Goal: Information Seeking & Learning: Learn about a topic

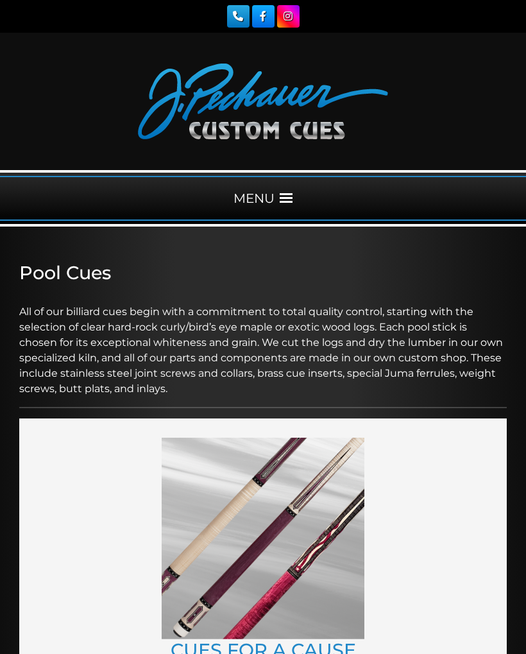
click at [280, 205] on div "MENU" at bounding box center [263, 198] width 526 height 45
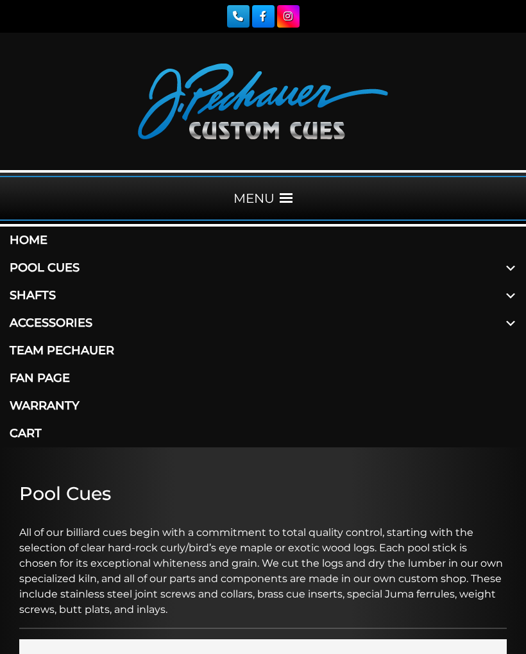
click at [506, 299] on span at bounding box center [510, 296] width 31 height 28
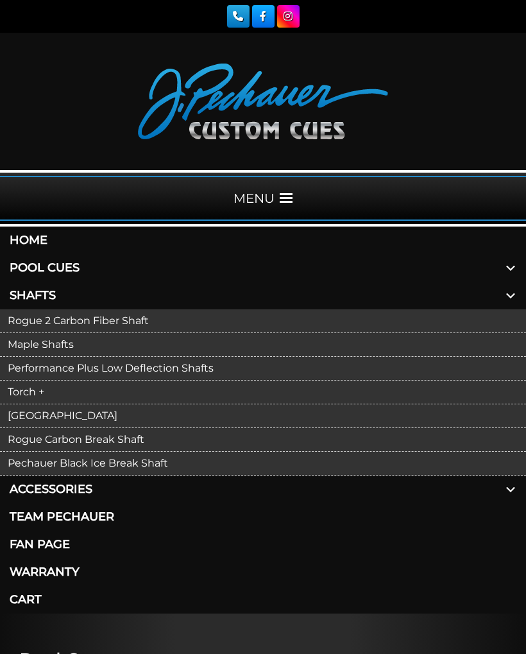
click at [35, 390] on link "Torch +" at bounding box center [263, 393] width 526 height 24
click at [64, 349] on link "Maple Shafts" at bounding box center [263, 345] width 526 height 24
click at [77, 268] on link "Pool Cues" at bounding box center [263, 268] width 526 height 28
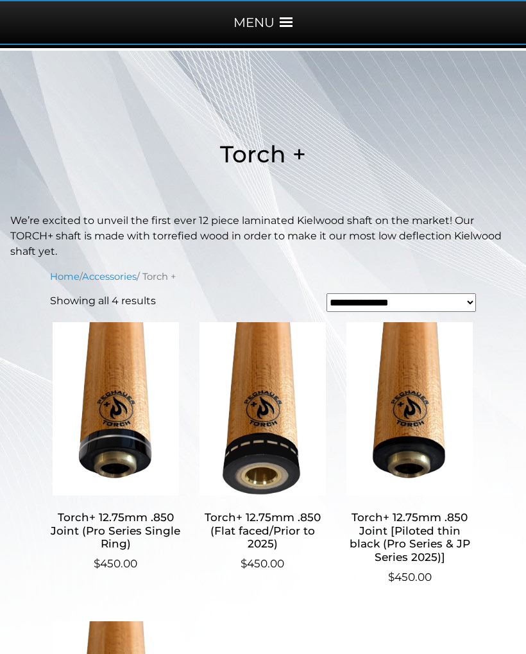
scroll to position [175, 0]
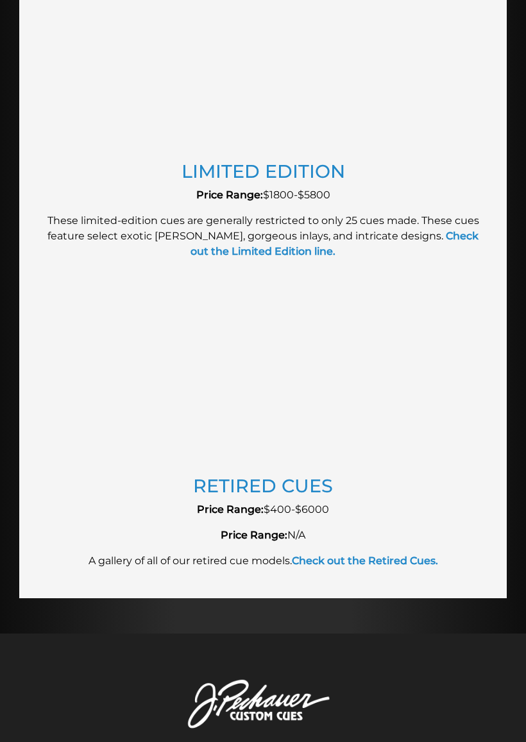
scroll to position [2479, 0]
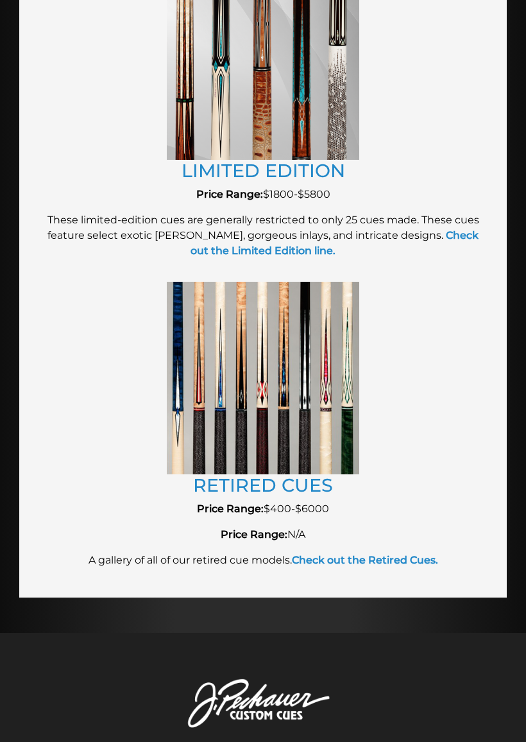
click at [388, 558] on strong "Check out the Retired Cues." at bounding box center [365, 560] width 146 height 12
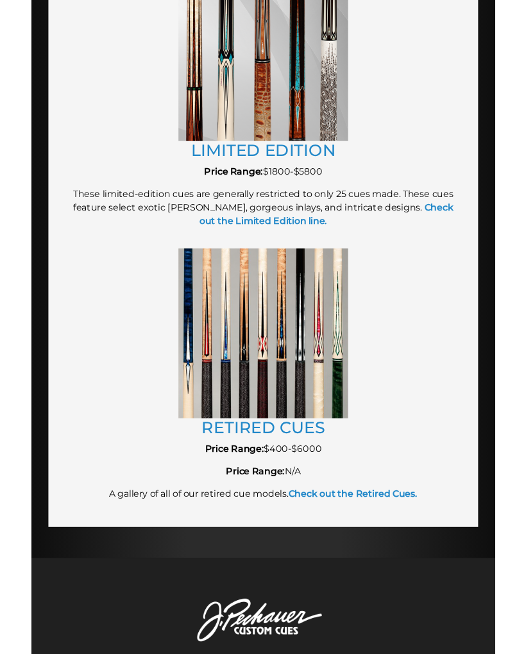
scroll to position [2515, 0]
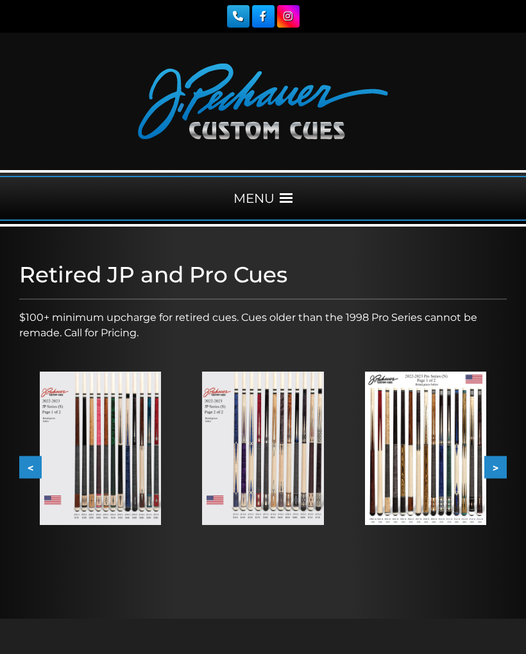
click at [406, 411] on img at bounding box center [425, 448] width 121 height 153
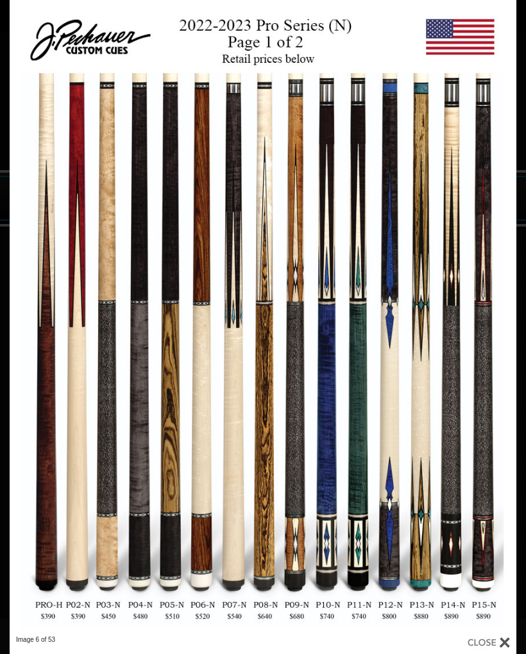
click at [509, 339] on link at bounding box center [403, 317] width 228 height 635
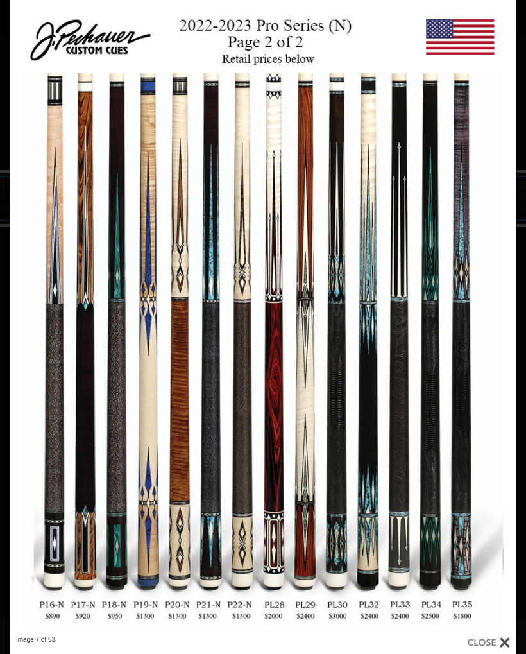
click at [499, 325] on link at bounding box center [403, 317] width 228 height 635
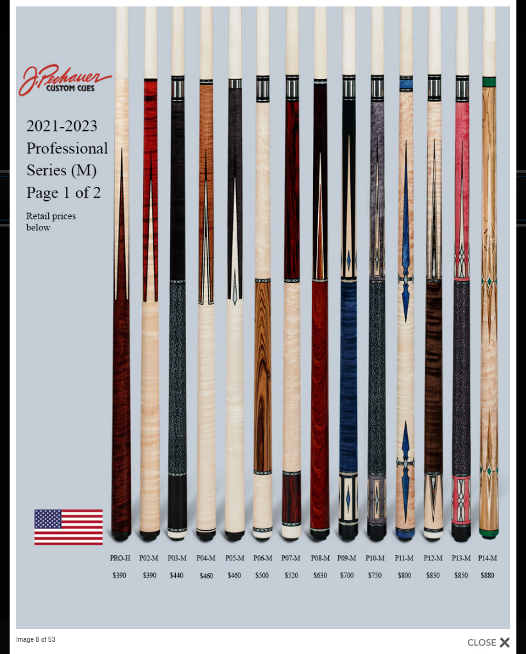
click at [497, 320] on link at bounding box center [403, 317] width 228 height 635
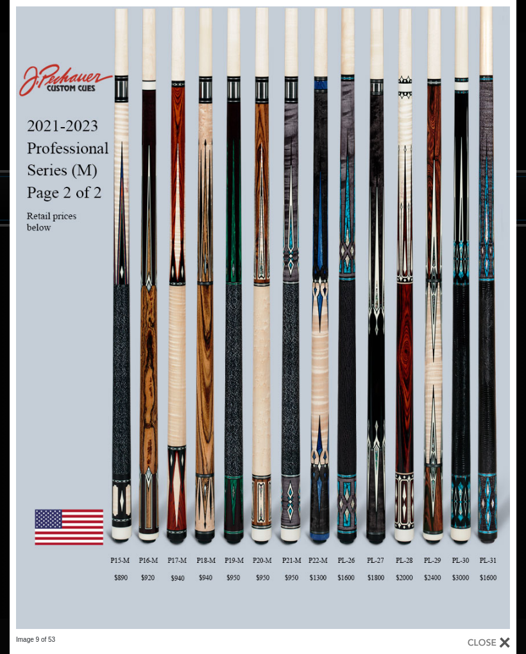
click at [497, 326] on link at bounding box center [403, 317] width 228 height 635
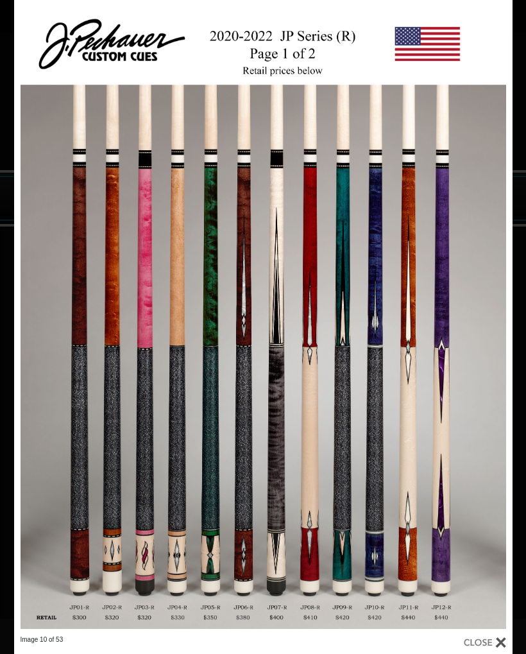
click at [499, 320] on link at bounding box center [400, 317] width 225 height 635
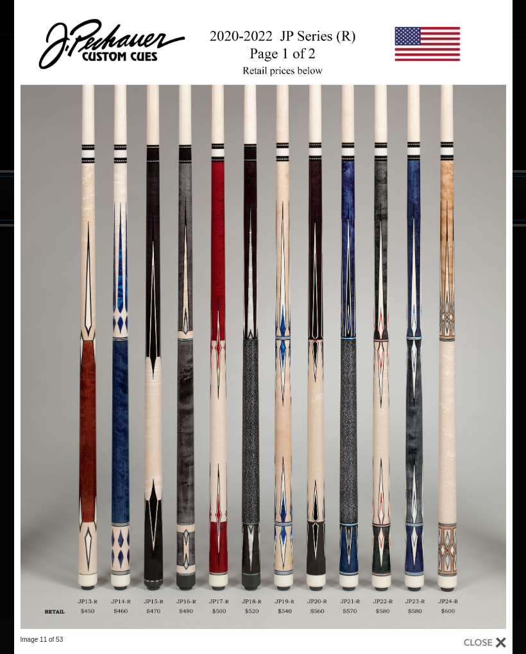
click at [493, 320] on link at bounding box center [400, 317] width 225 height 635
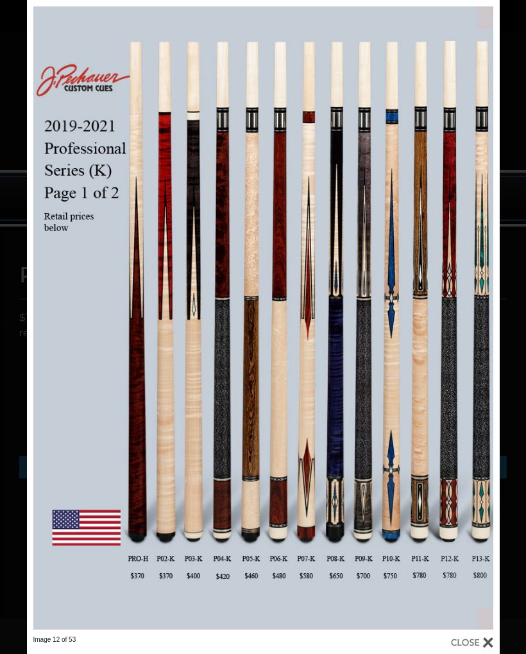
click at [485, 318] on link at bounding box center [393, 317] width 213 height 635
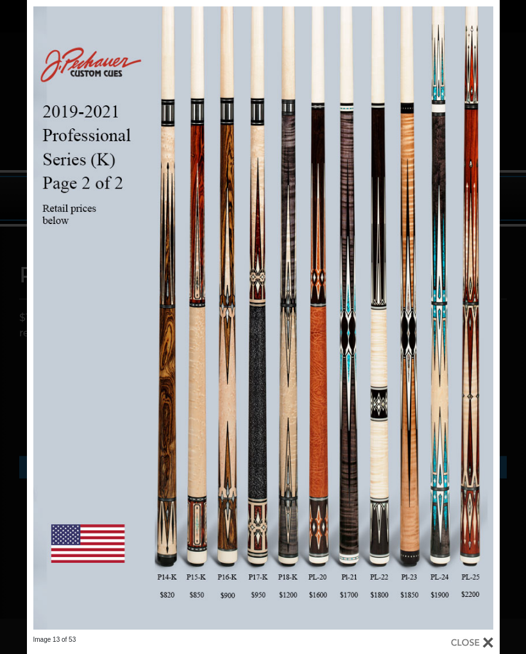
click at [483, 317] on link at bounding box center [393, 317] width 213 height 635
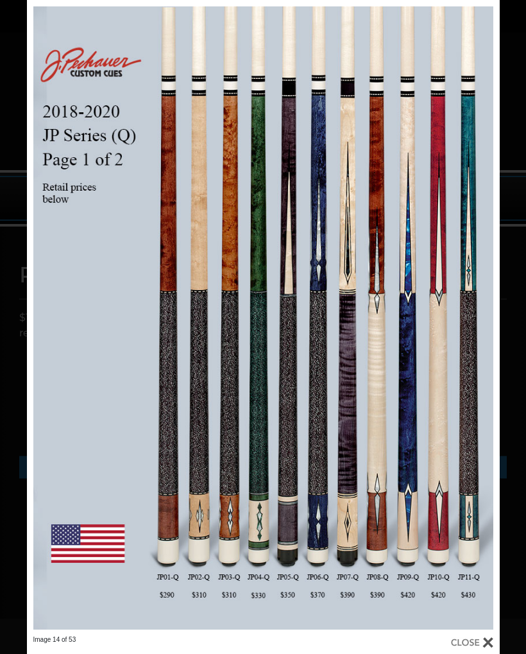
click at [484, 310] on link at bounding box center [393, 317] width 213 height 635
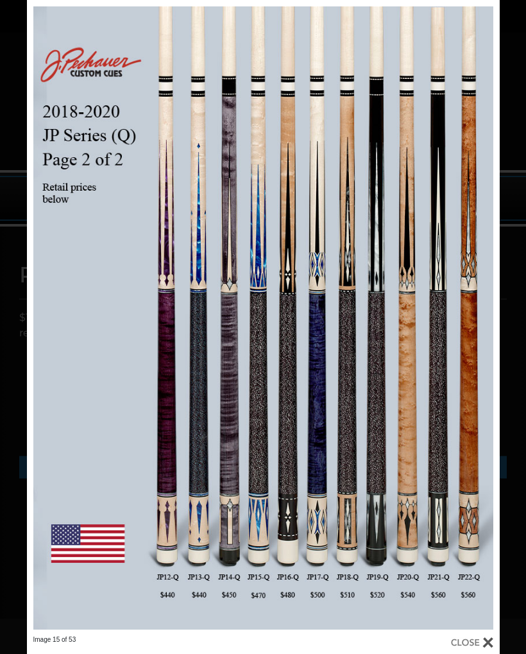
click at [481, 307] on link at bounding box center [393, 317] width 213 height 635
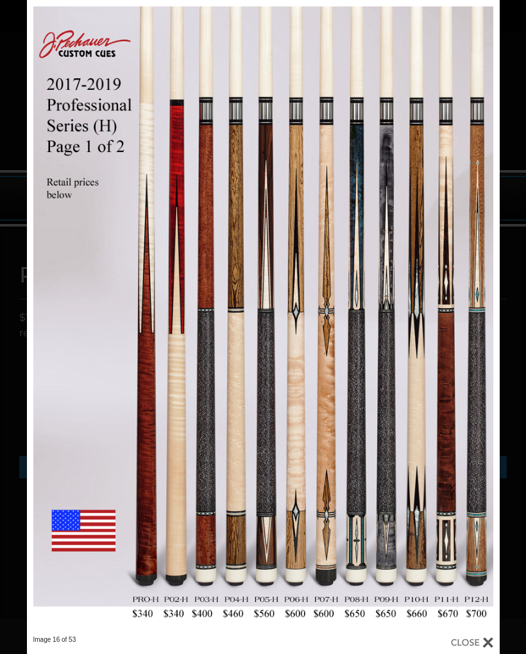
click at [483, 309] on link at bounding box center [393, 317] width 213 height 635
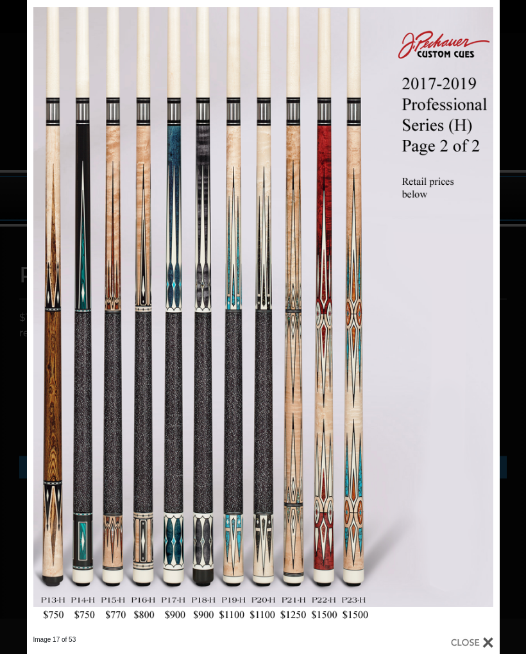
click at [481, 313] on link at bounding box center [393, 317] width 213 height 635
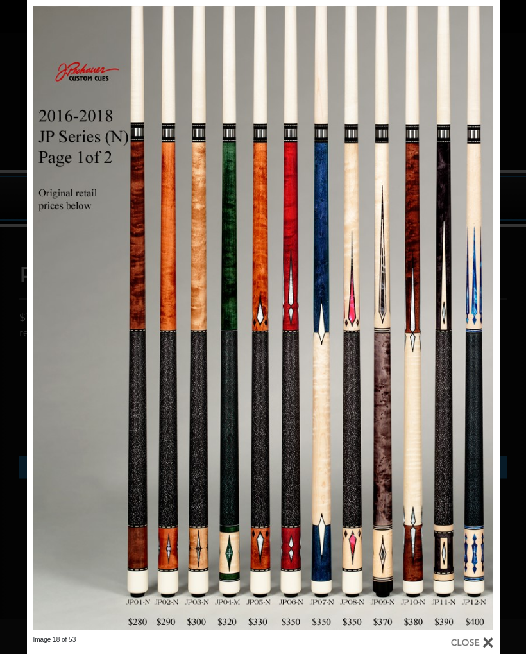
click at [489, 311] on link at bounding box center [393, 317] width 213 height 635
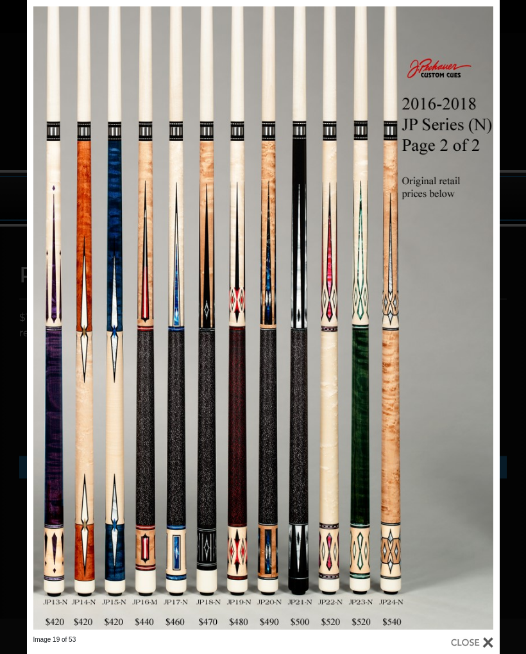
click at [481, 311] on link at bounding box center [393, 317] width 213 height 635
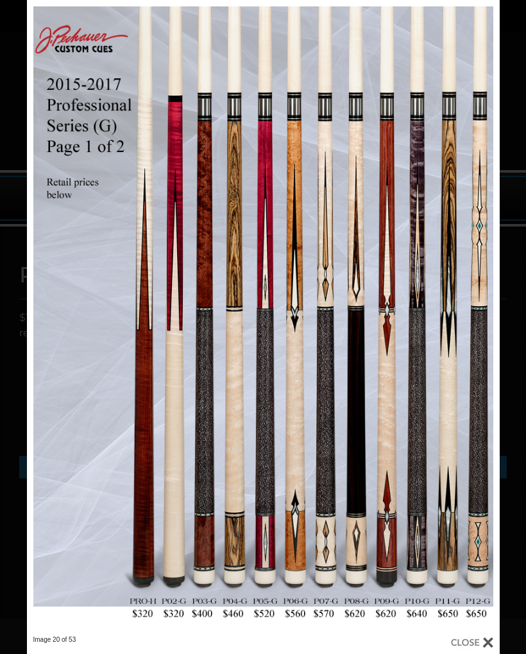
click at [480, 313] on link at bounding box center [393, 317] width 213 height 635
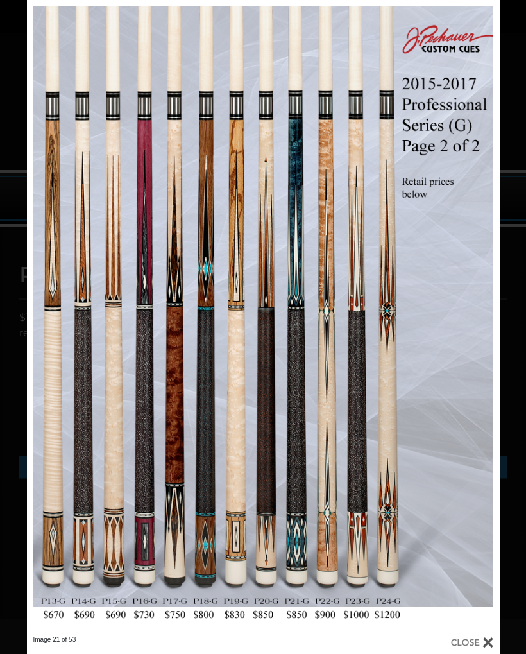
click at [480, 313] on link at bounding box center [393, 317] width 213 height 635
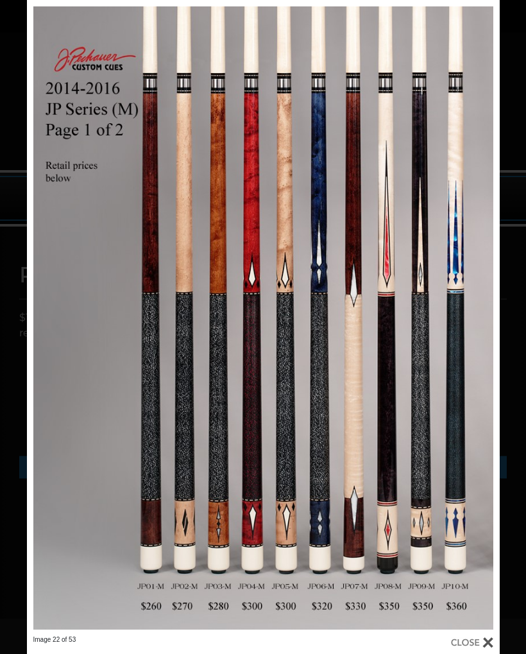
click at [481, 329] on link at bounding box center [393, 317] width 213 height 635
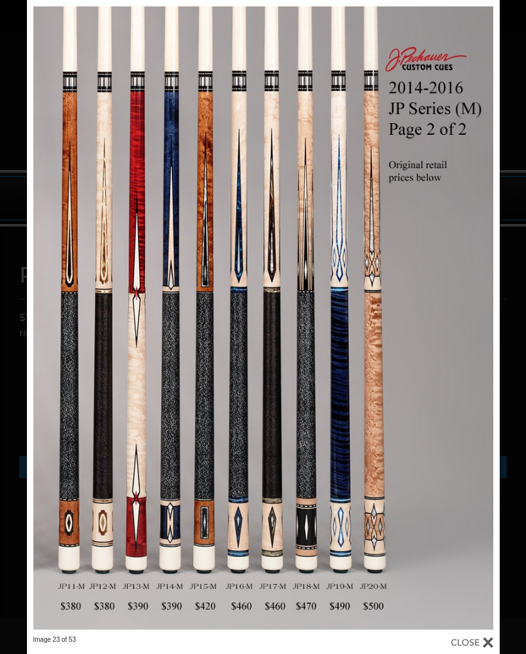
click at [479, 320] on link at bounding box center [393, 317] width 213 height 635
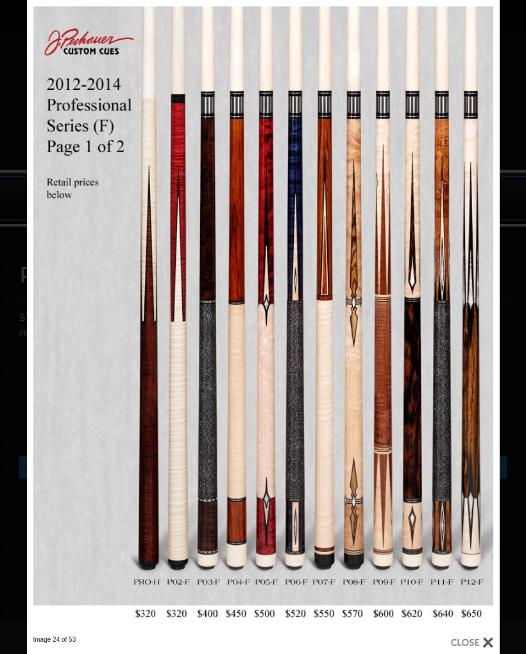
click at [482, 313] on link at bounding box center [393, 317] width 213 height 635
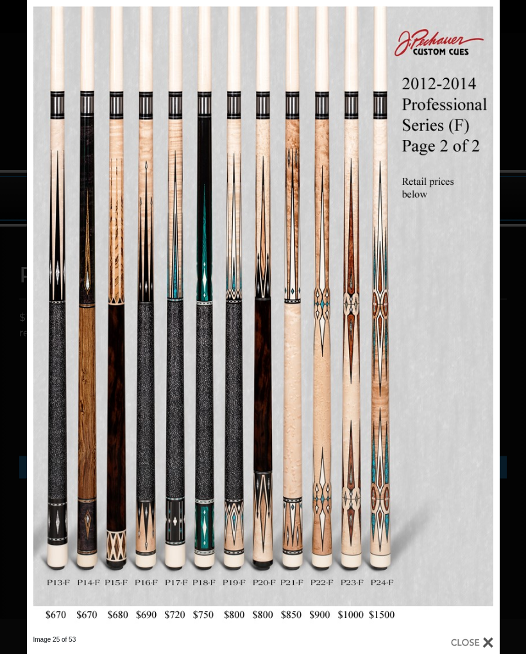
click at [484, 316] on link at bounding box center [393, 317] width 213 height 635
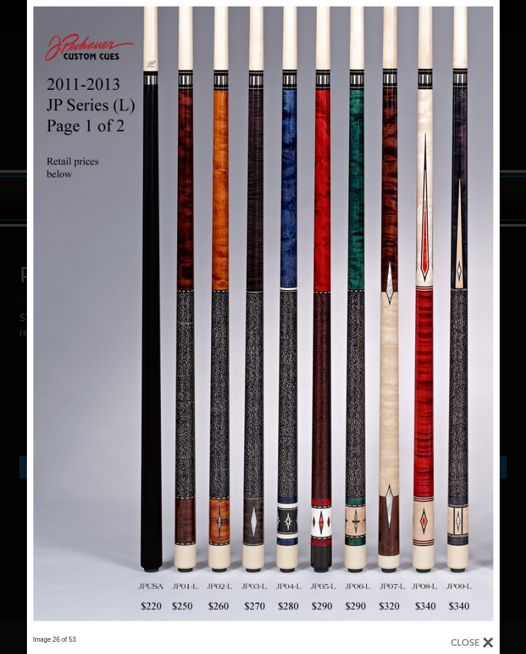
click at [481, 317] on link at bounding box center [393, 317] width 213 height 635
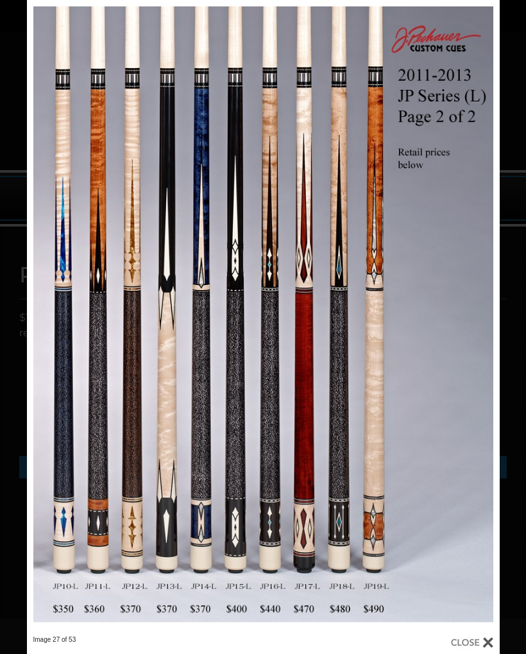
click at [486, 318] on link at bounding box center [393, 317] width 213 height 635
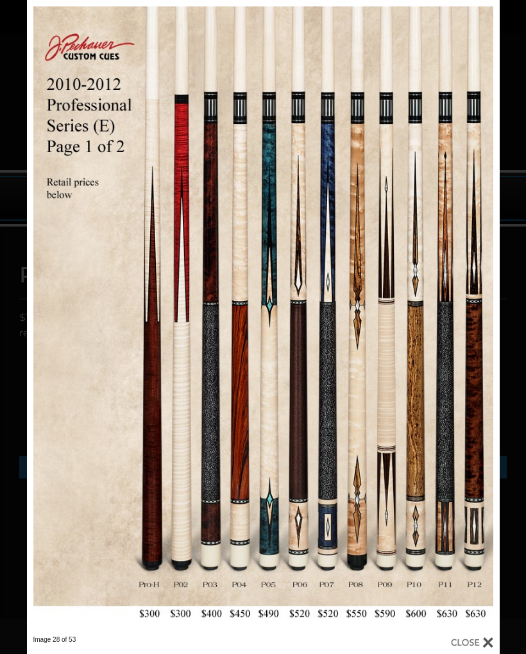
click at [484, 325] on link at bounding box center [393, 317] width 213 height 635
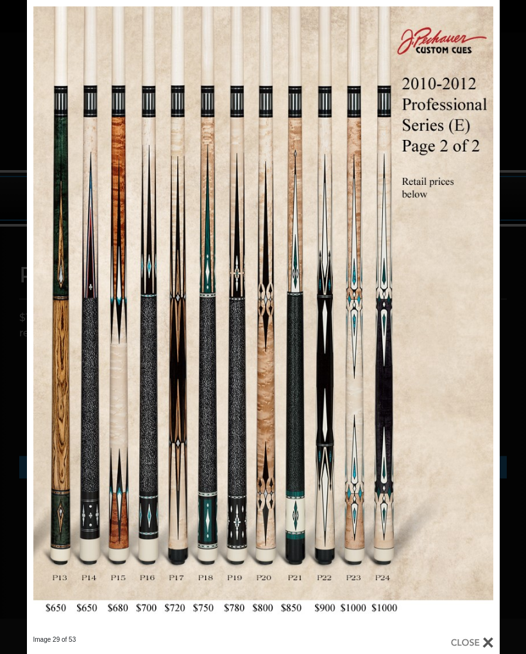
click at [27, 299] on link at bounding box center [133, 317] width 213 height 635
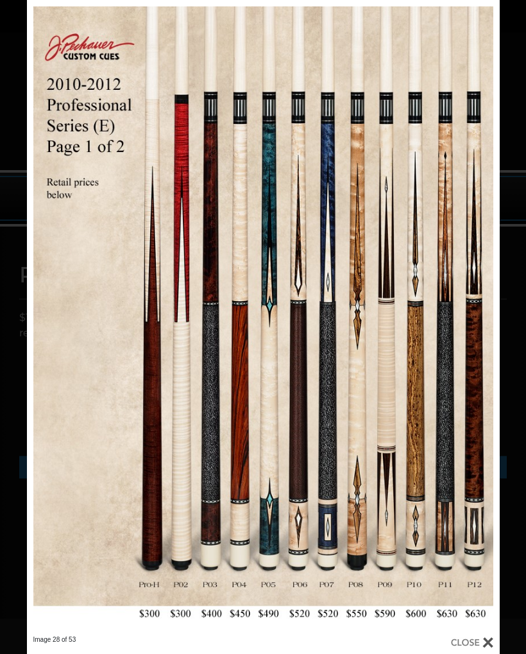
click at [46, 315] on link at bounding box center [133, 317] width 213 height 635
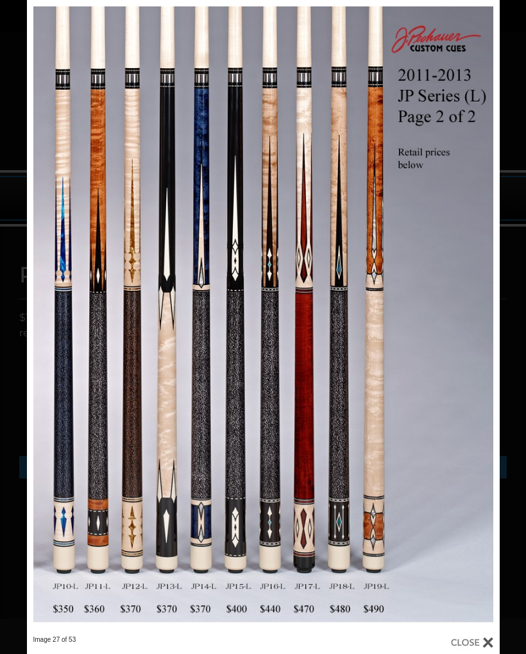
click at [46, 313] on link at bounding box center [133, 317] width 213 height 635
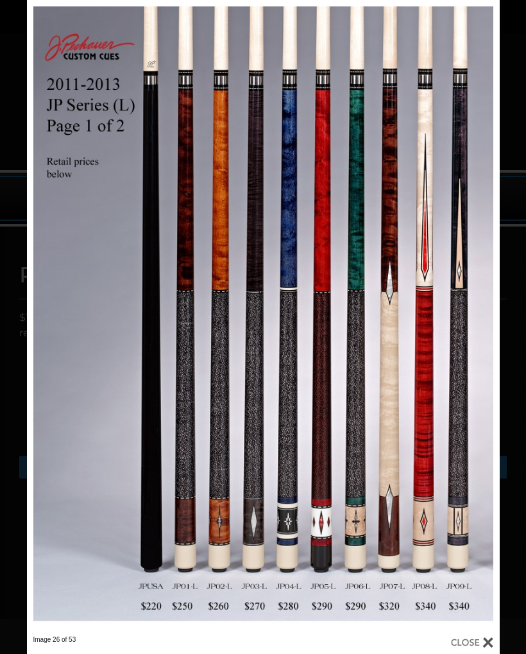
click at [40, 315] on link at bounding box center [133, 317] width 213 height 635
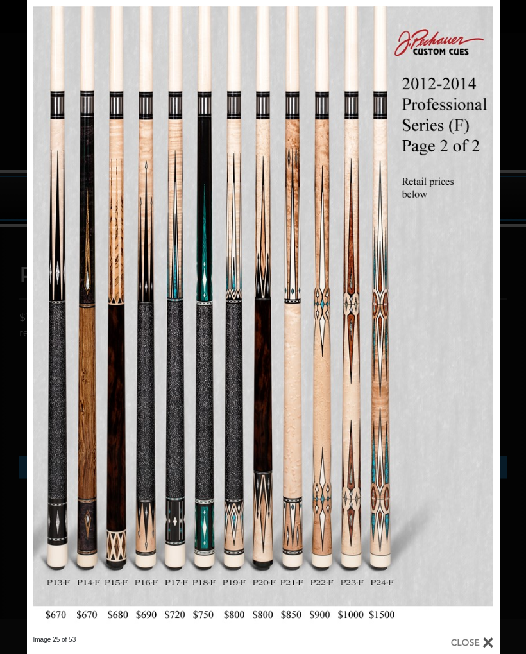
click at [39, 315] on link at bounding box center [133, 317] width 213 height 635
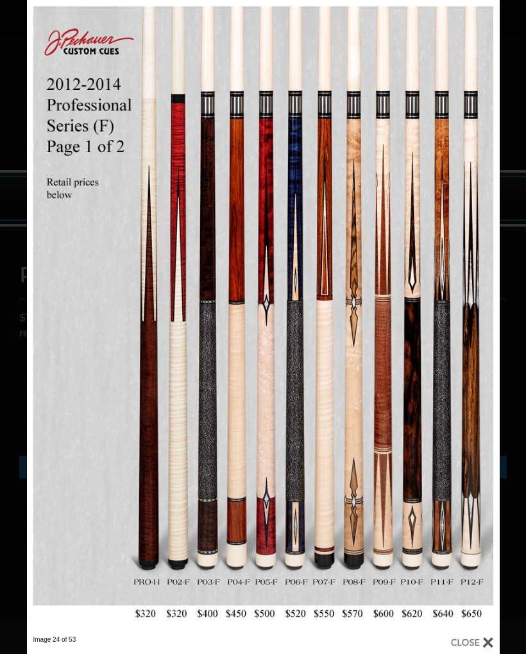
click at [47, 314] on link at bounding box center [133, 317] width 213 height 635
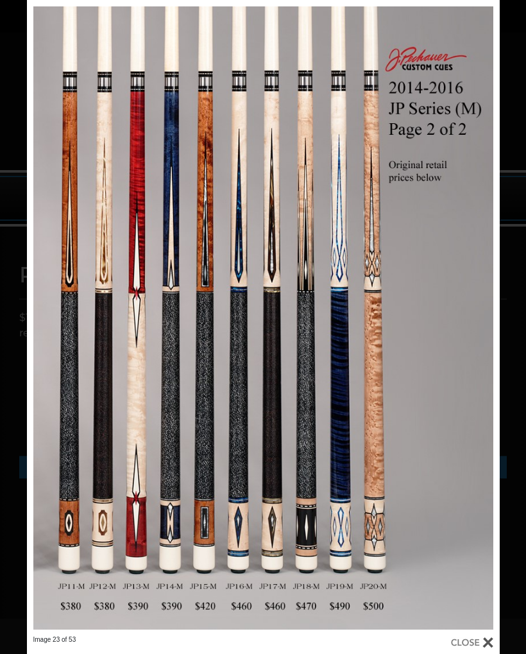
click at [44, 316] on link at bounding box center [133, 317] width 213 height 635
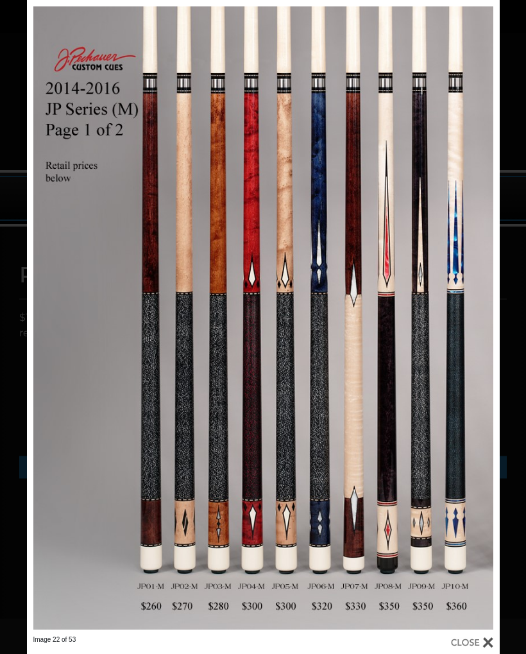
click at [46, 321] on link at bounding box center [133, 317] width 213 height 635
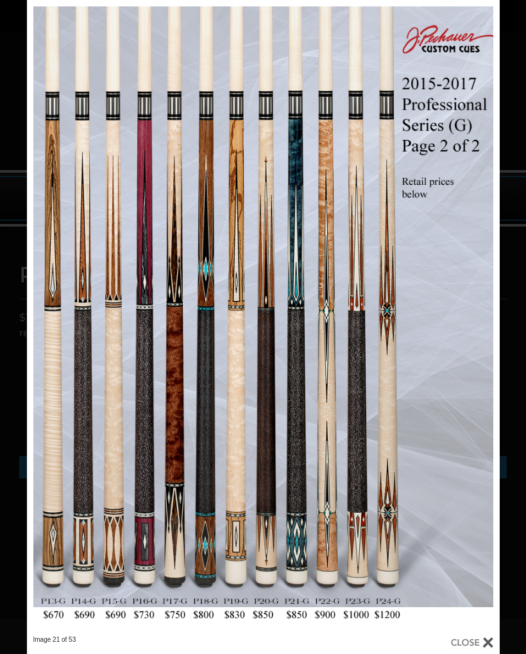
click at [47, 323] on link at bounding box center [133, 317] width 213 height 635
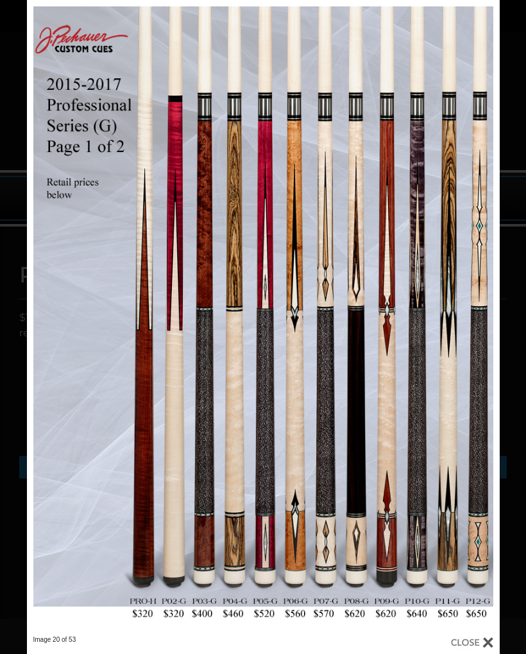
click at [37, 316] on link at bounding box center [133, 317] width 213 height 635
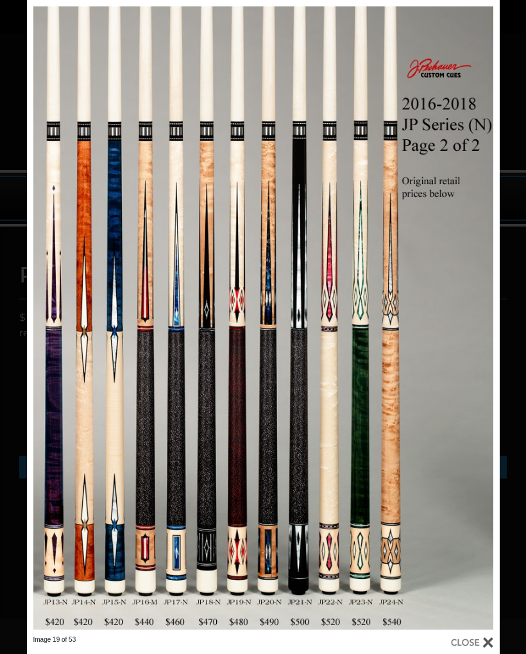
click at [46, 316] on link at bounding box center [133, 317] width 213 height 635
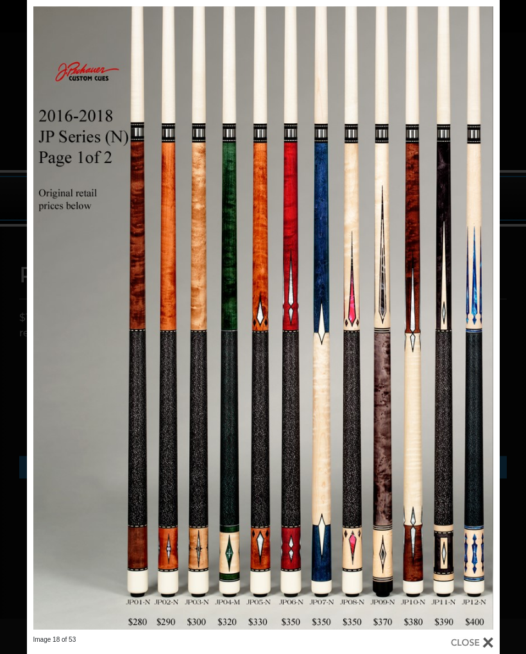
click at [40, 318] on link at bounding box center [133, 317] width 213 height 635
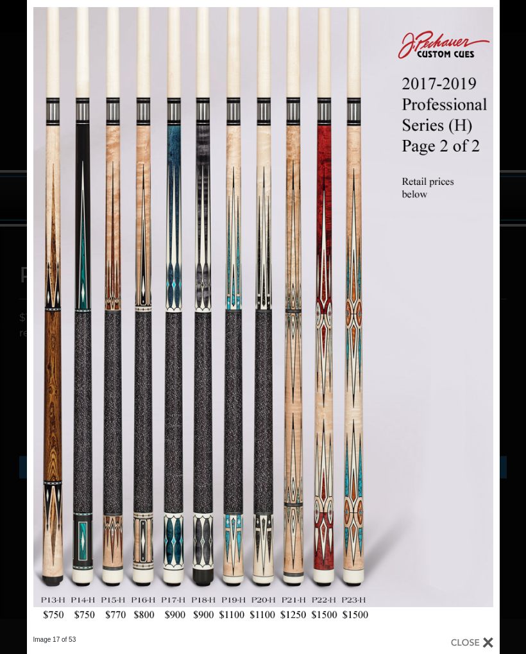
click at [43, 314] on link at bounding box center [133, 317] width 213 height 635
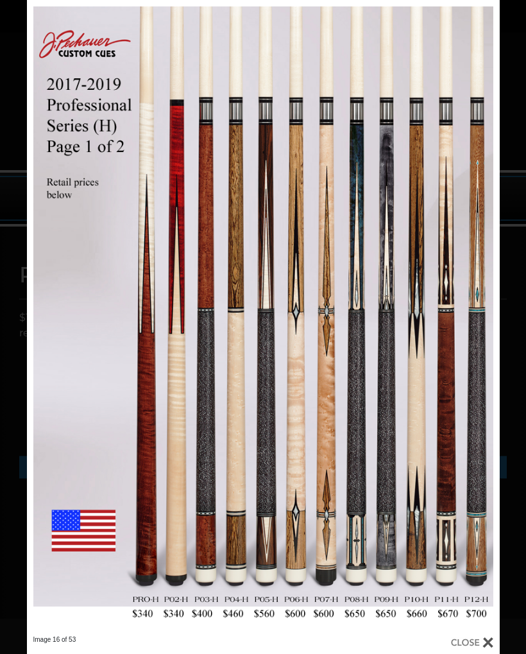
click at [42, 318] on link at bounding box center [133, 317] width 213 height 635
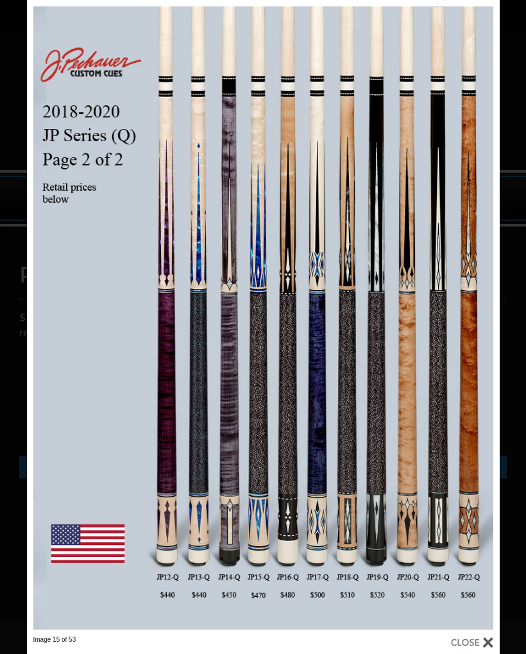
click at [44, 314] on link at bounding box center [133, 317] width 213 height 635
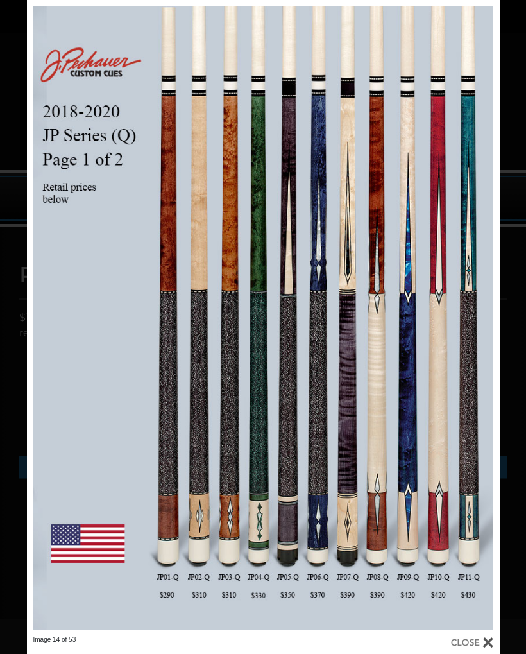
click at [43, 309] on link at bounding box center [133, 317] width 213 height 635
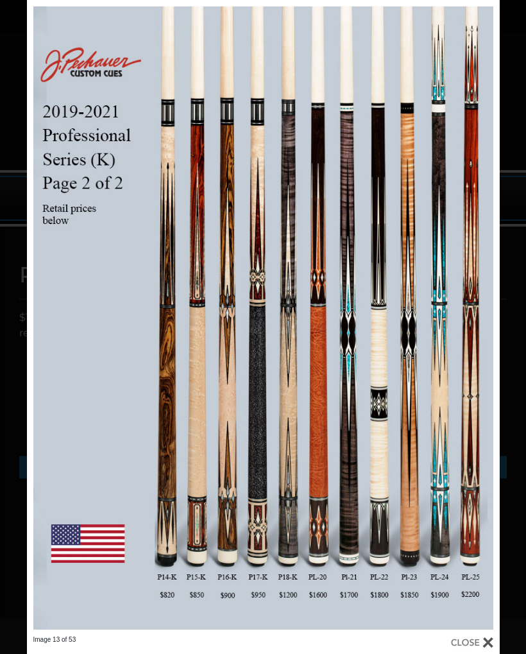
click at [494, 298] on link at bounding box center [393, 317] width 213 height 635
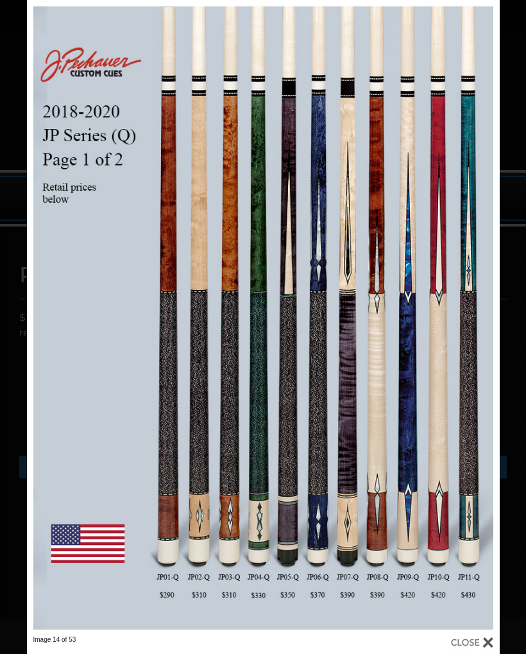
click at [481, 315] on link at bounding box center [393, 317] width 213 height 635
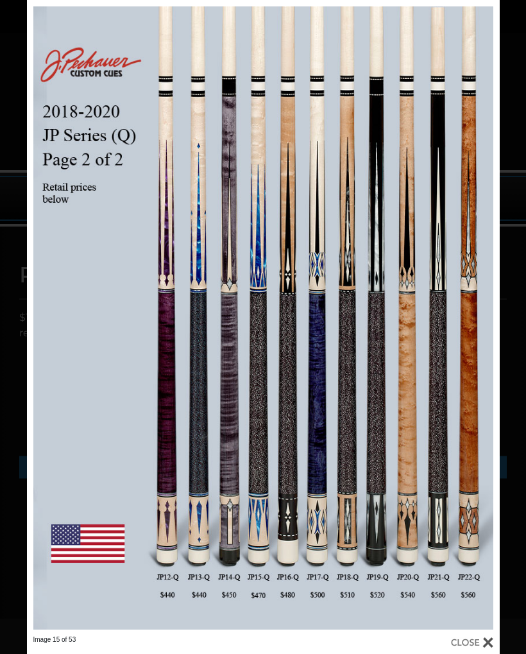
click at [483, 313] on link at bounding box center [393, 317] width 213 height 635
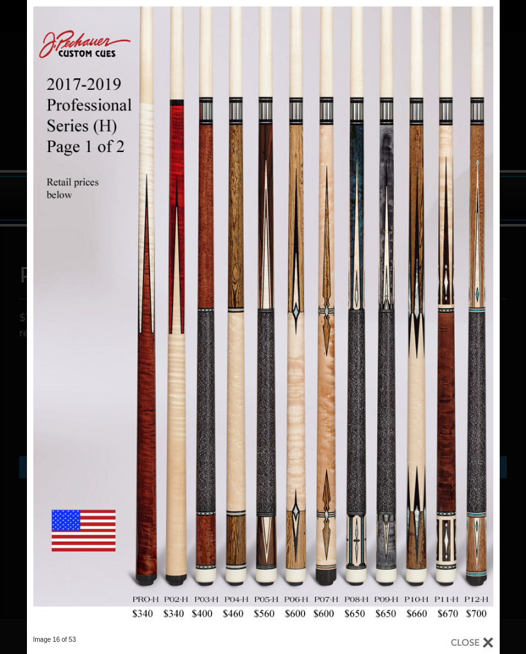
click at [483, 309] on link at bounding box center [393, 317] width 213 height 635
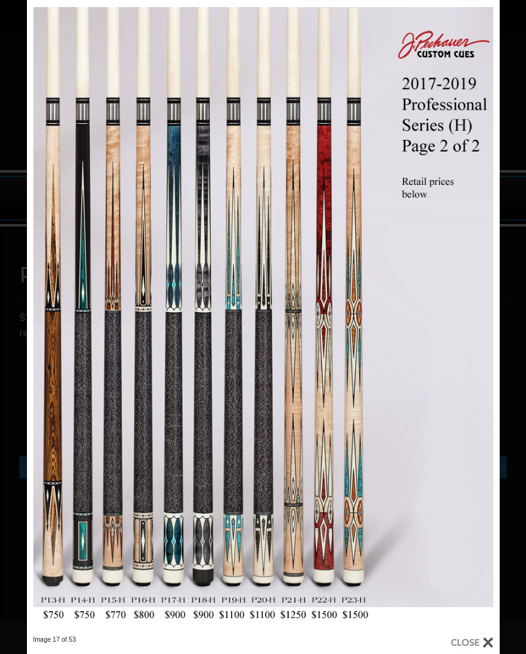
click at [482, 318] on link at bounding box center [393, 317] width 213 height 635
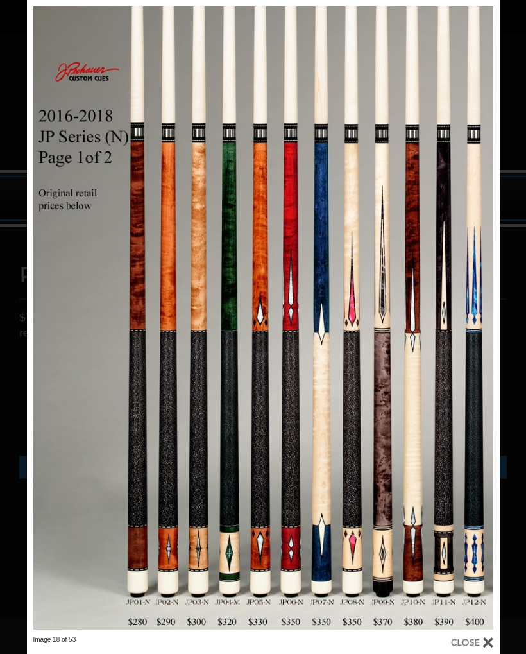
click at [475, 314] on link at bounding box center [393, 317] width 213 height 635
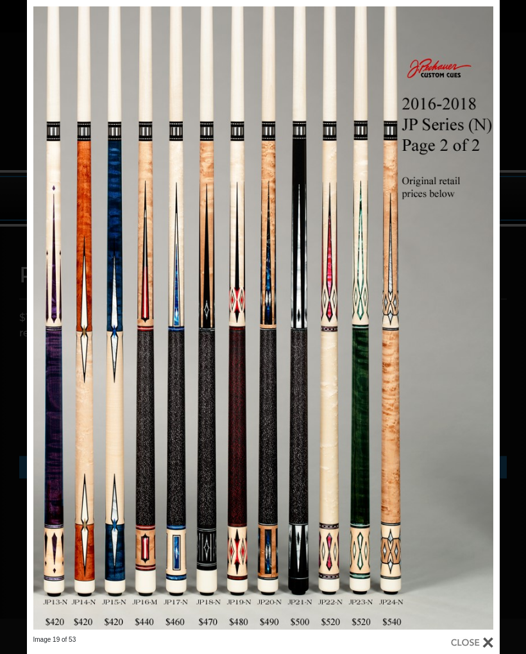
click at [481, 313] on link at bounding box center [393, 317] width 213 height 635
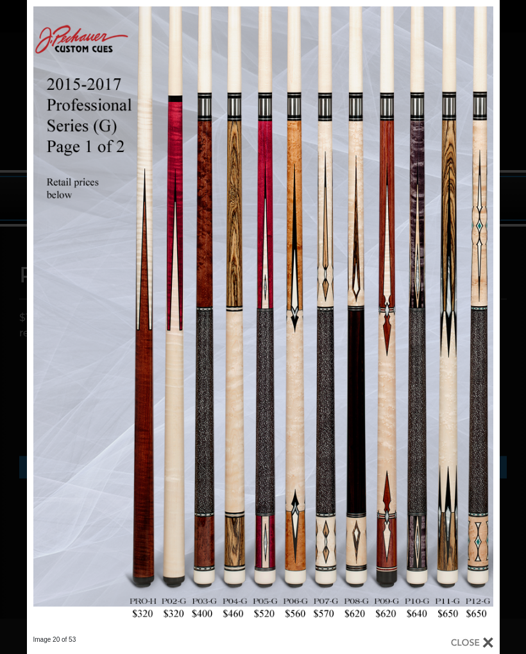
click at [479, 316] on link at bounding box center [393, 317] width 213 height 635
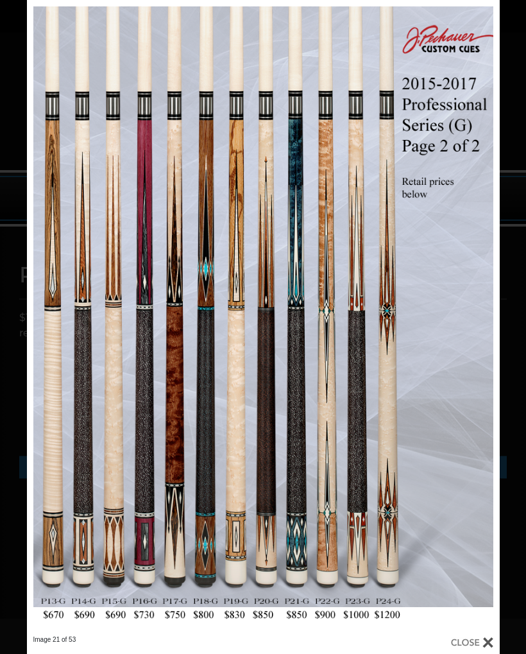
click at [483, 307] on link at bounding box center [393, 317] width 213 height 635
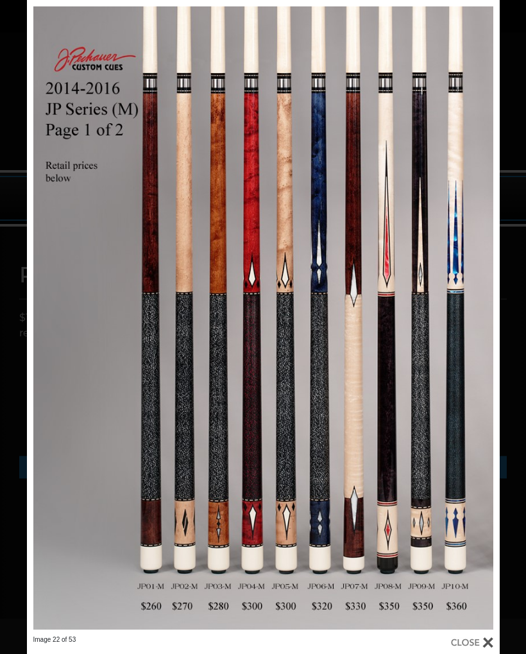
click at [479, 318] on link at bounding box center [393, 317] width 213 height 635
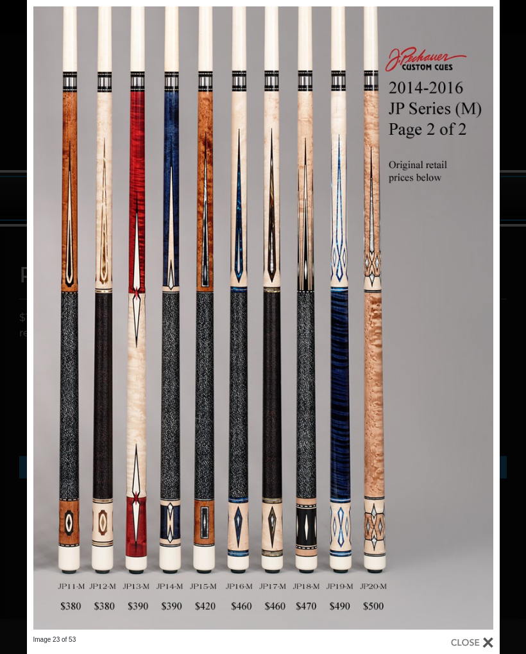
click at [483, 315] on link at bounding box center [393, 317] width 213 height 635
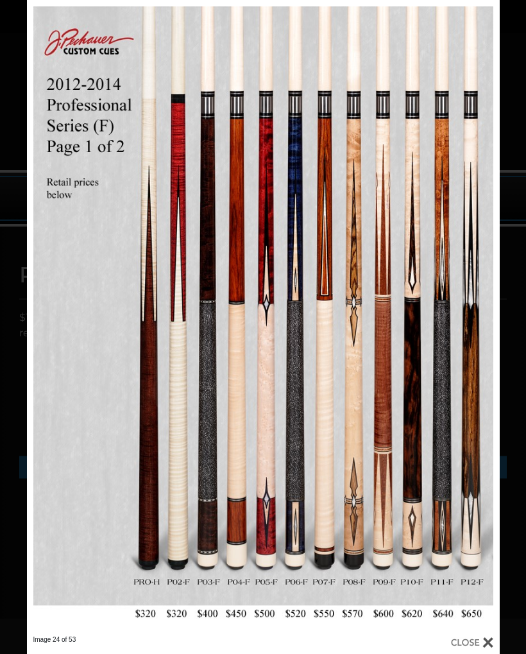
click at [479, 316] on link at bounding box center [393, 317] width 213 height 635
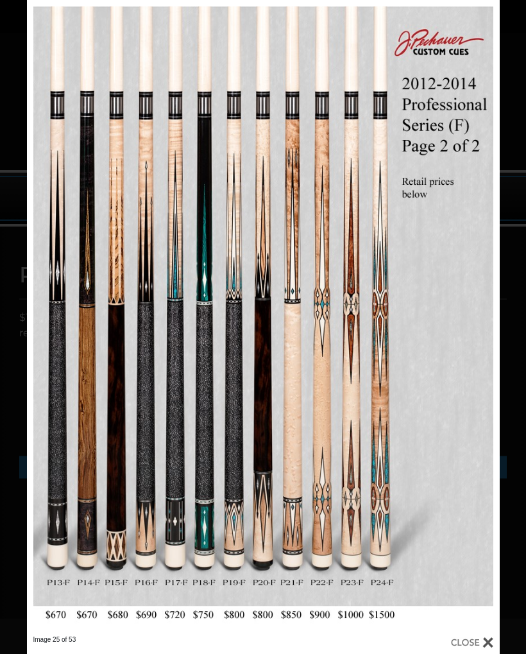
click at [480, 314] on link at bounding box center [393, 317] width 213 height 635
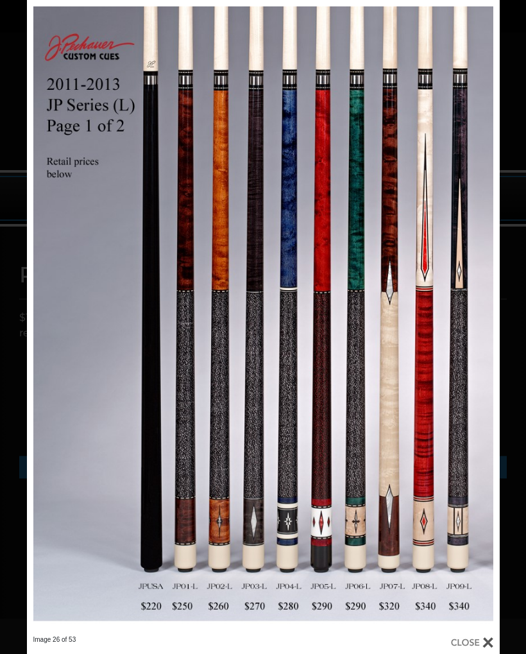
click at [481, 319] on link at bounding box center [393, 317] width 213 height 635
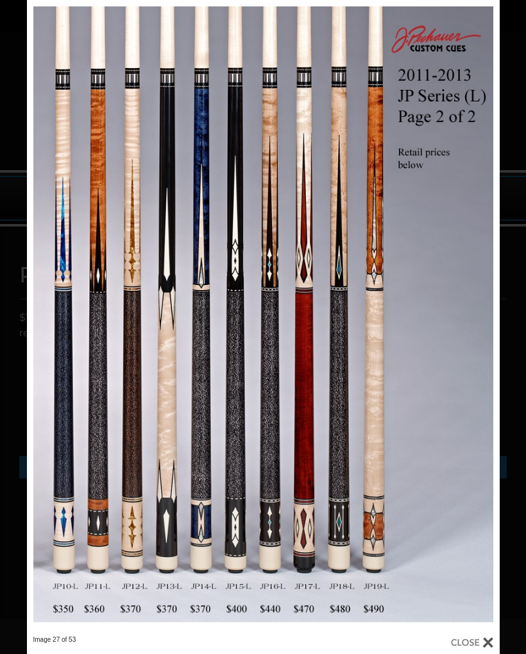
click at [481, 314] on link at bounding box center [393, 317] width 213 height 635
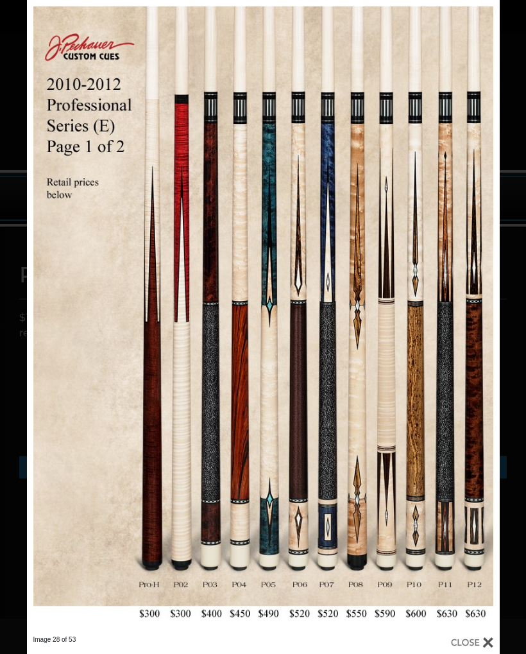
click at [484, 316] on link at bounding box center [393, 317] width 213 height 635
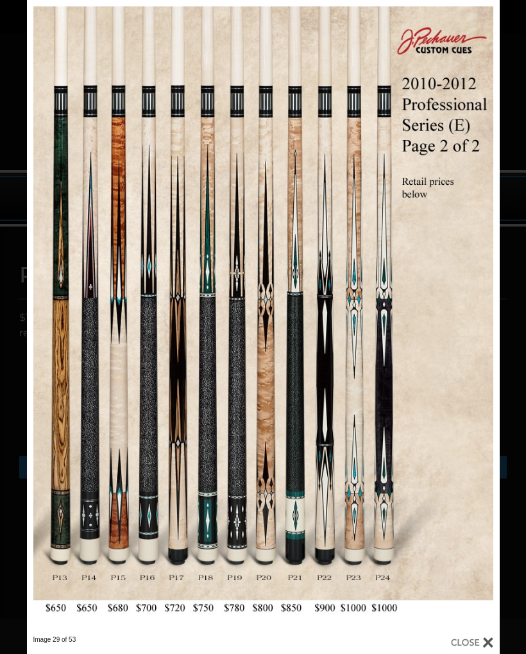
click at [488, 314] on link at bounding box center [393, 317] width 213 height 635
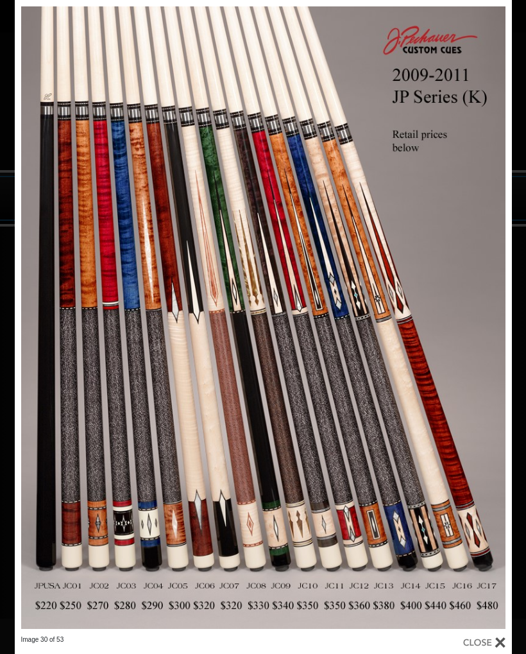
click at [480, 312] on link at bounding box center [400, 317] width 224 height 635
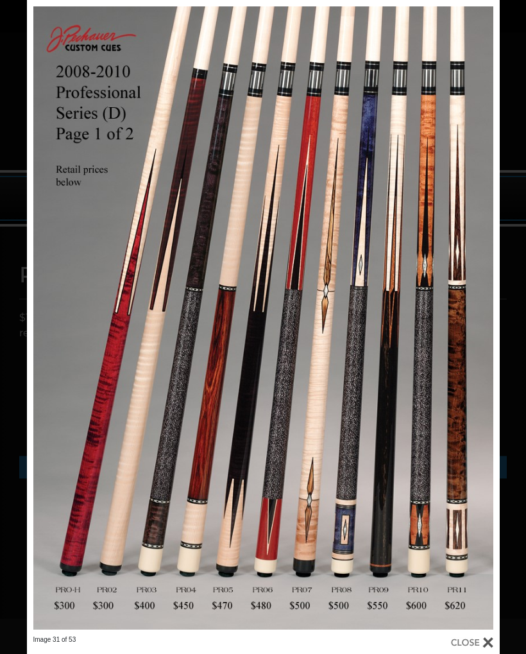
click at [482, 318] on link at bounding box center [393, 317] width 213 height 635
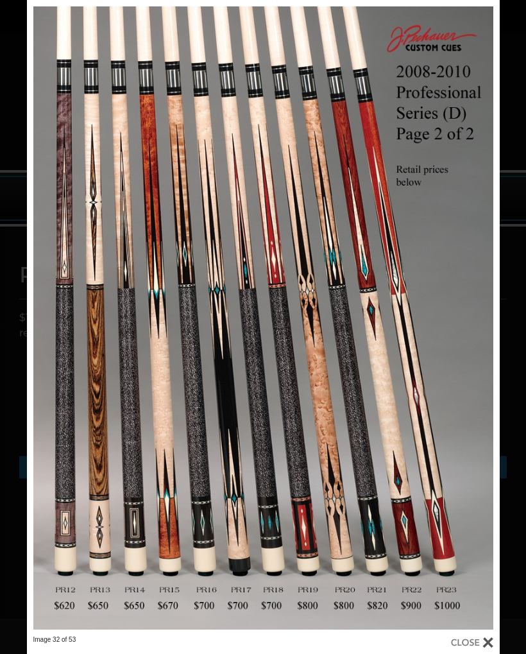
click at [477, 314] on link at bounding box center [393, 317] width 213 height 635
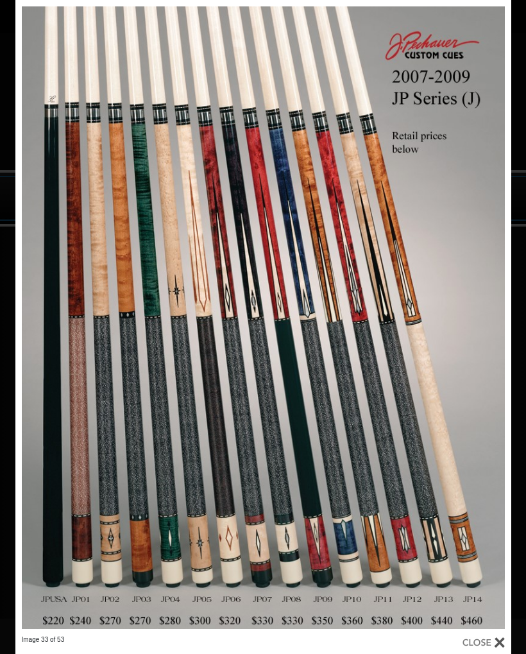
click at [25, 287] on link at bounding box center [126, 317] width 223 height 635
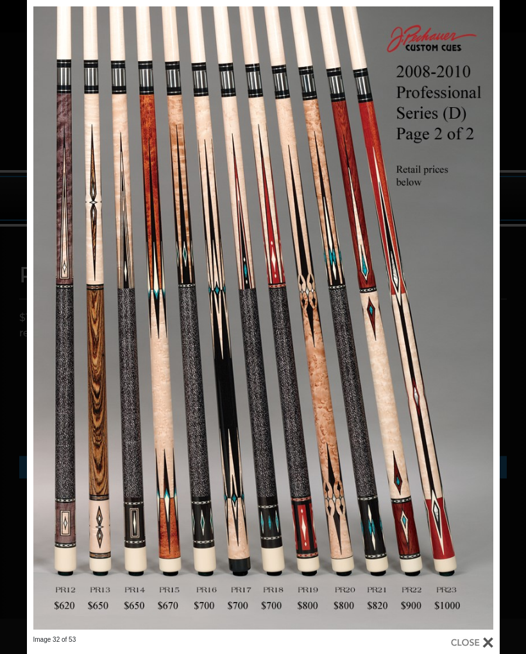
click at [42, 315] on link at bounding box center [133, 317] width 213 height 635
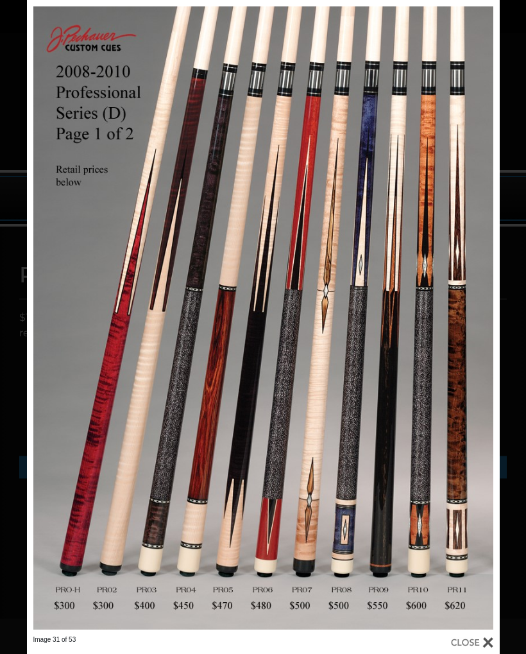
click at [46, 317] on link at bounding box center [133, 317] width 213 height 635
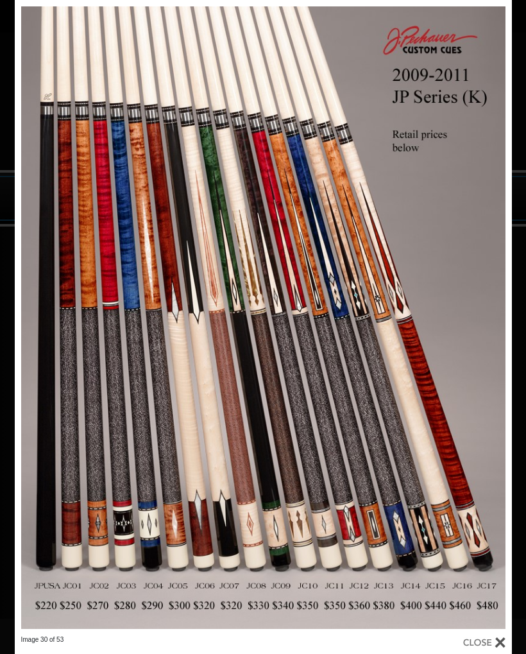
click at [30, 317] on link at bounding box center [127, 317] width 224 height 635
